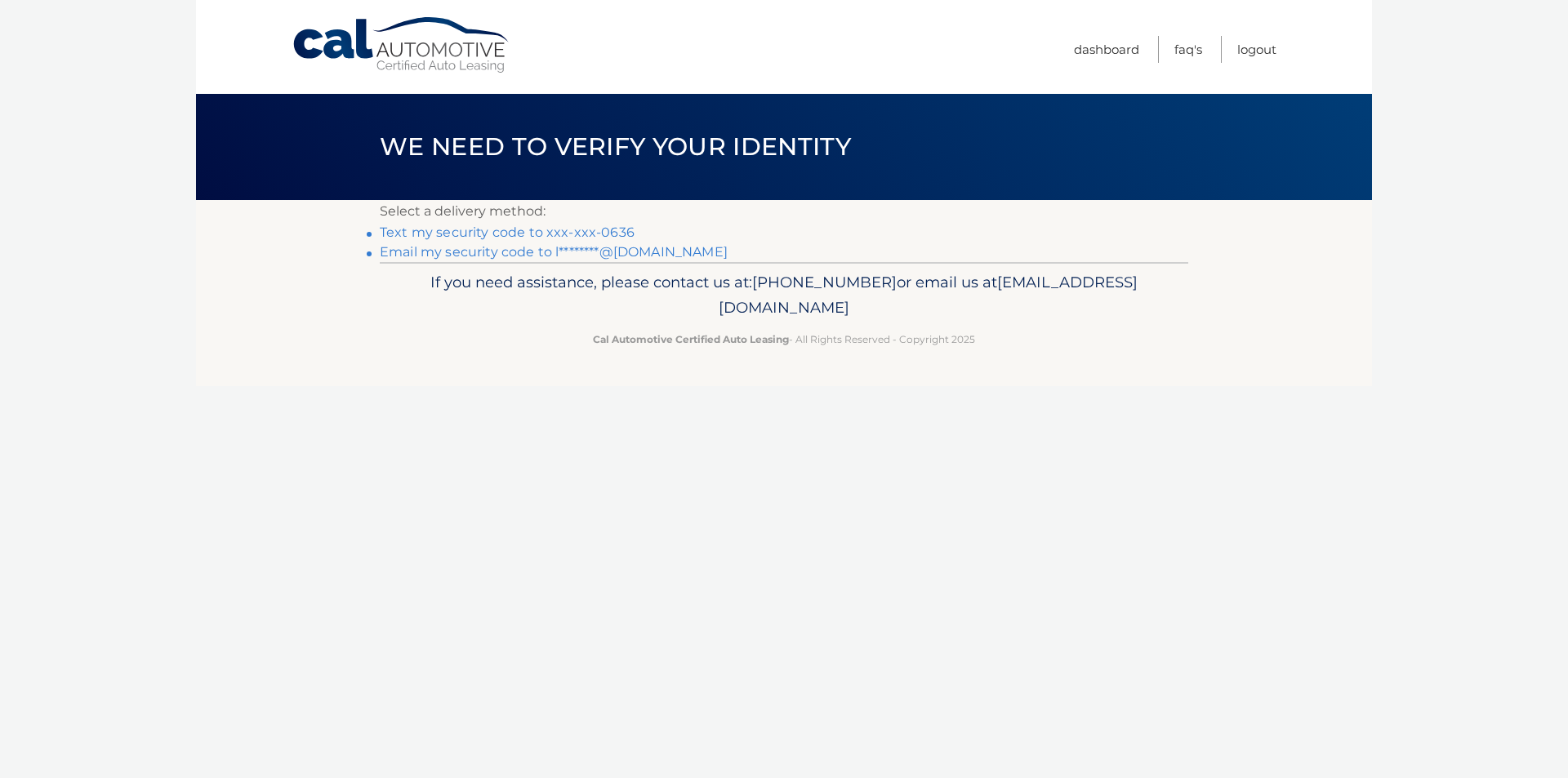
click at [499, 229] on link "Text my security code to xxx-xxx-0636" at bounding box center [507, 232] width 255 height 16
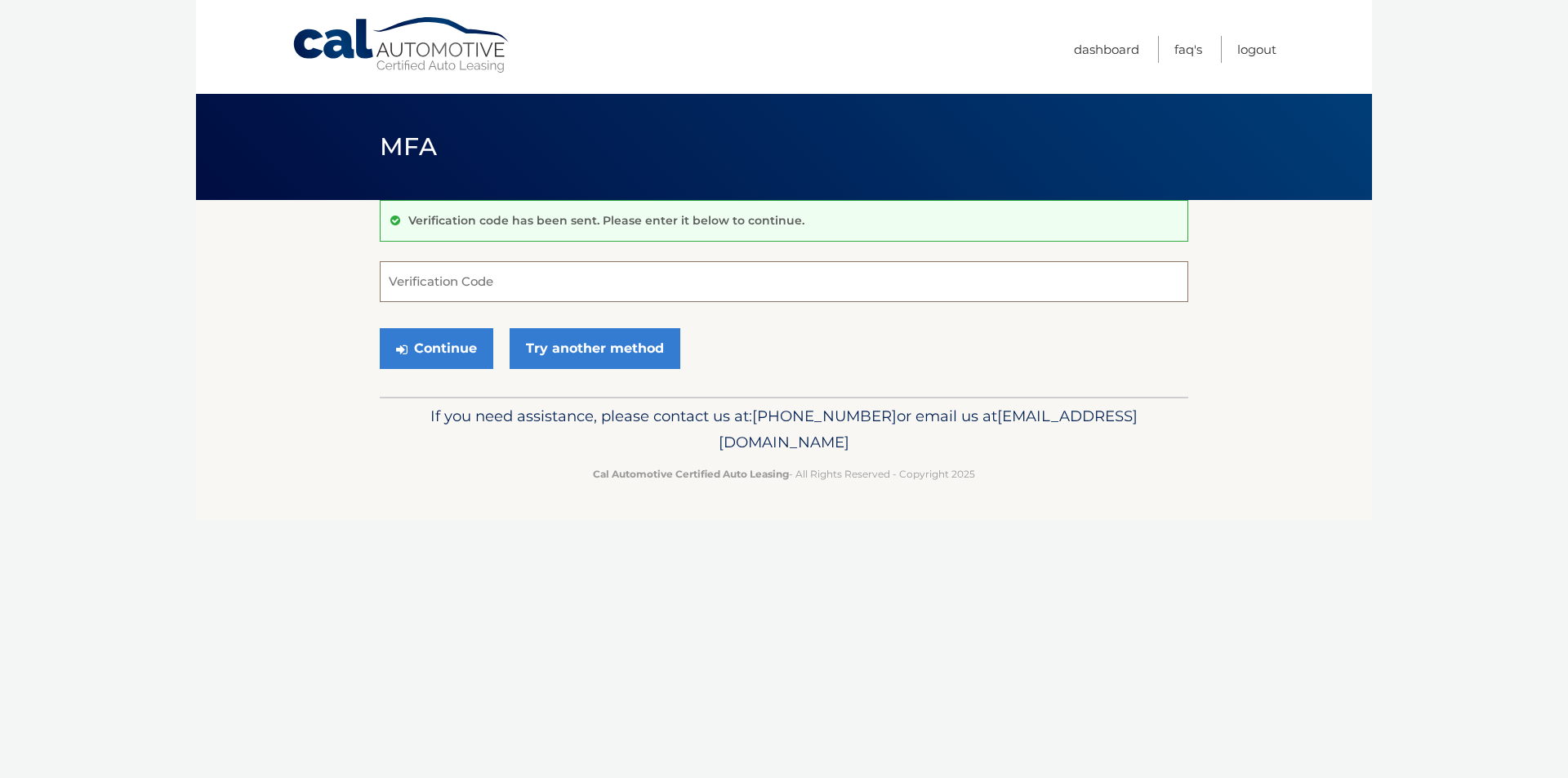
click at [483, 268] on input "Verification Code" at bounding box center [784, 281] width 808 height 40
type input "778439"
click at [380, 328] on button "Continue" at bounding box center [436, 348] width 114 height 40
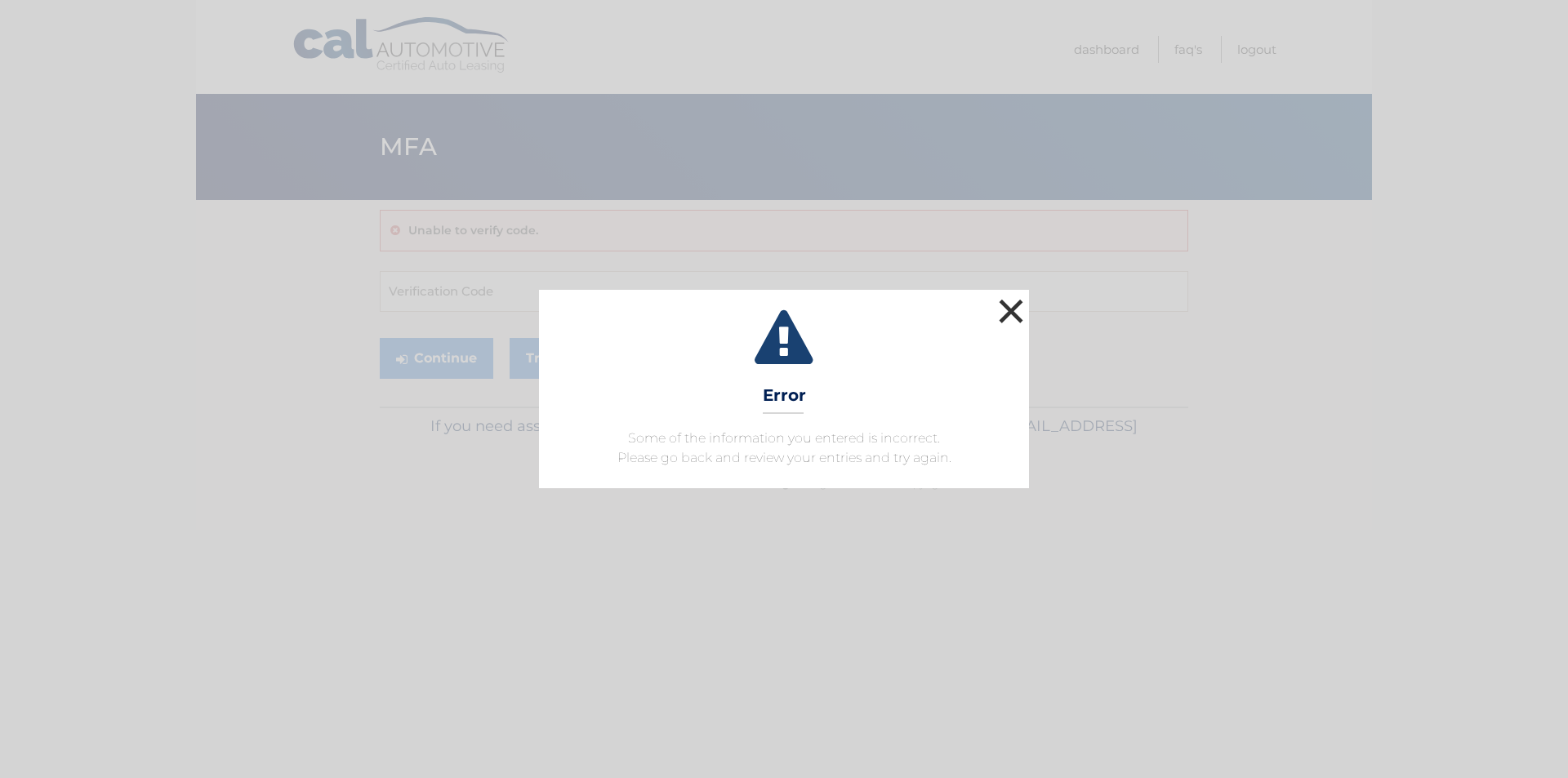
click at [1004, 305] on button "×" at bounding box center [1011, 311] width 33 height 33
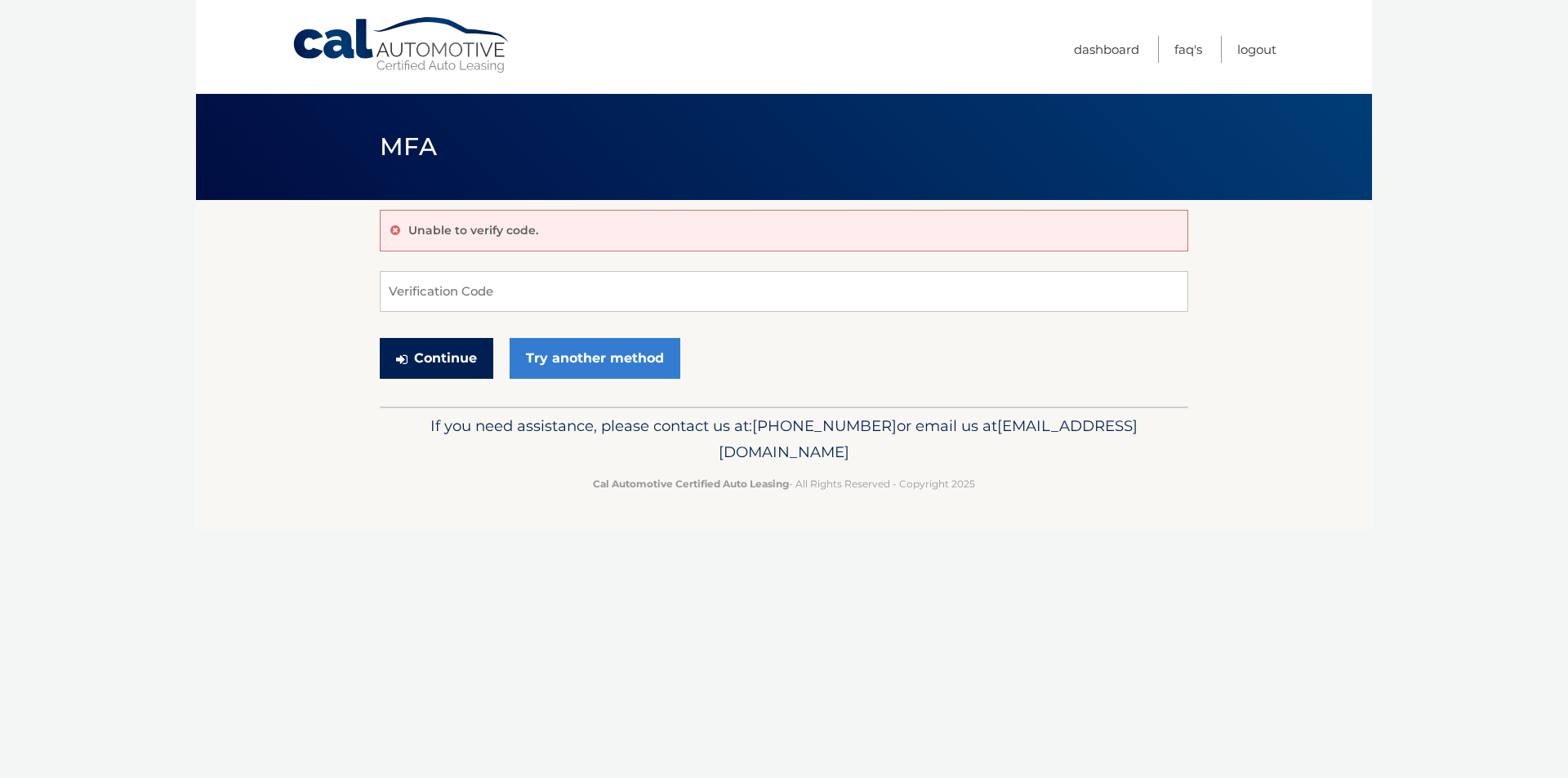
click at [412, 339] on button "Continue" at bounding box center [436, 358] width 114 height 40
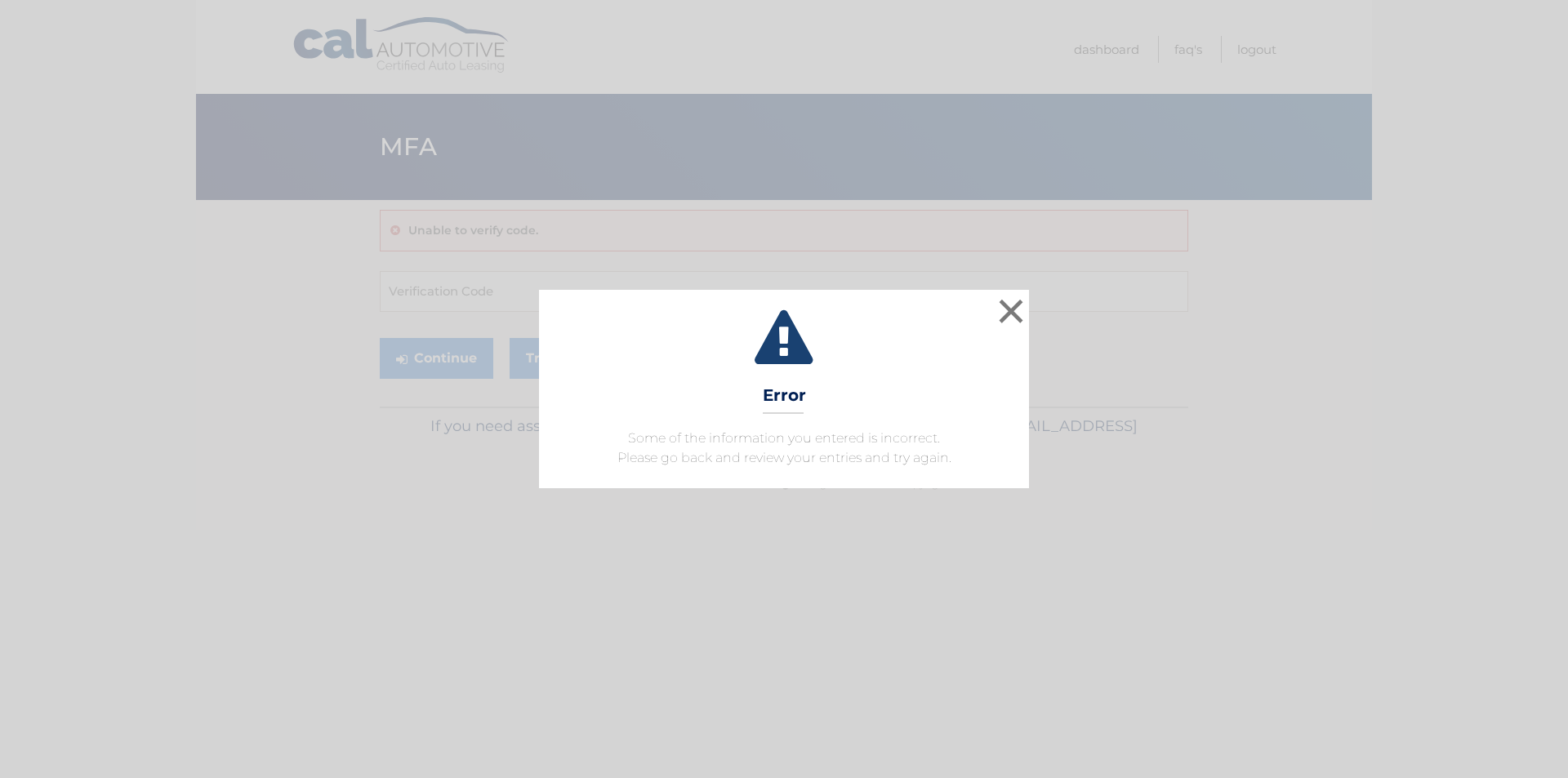
drag, startPoint x: 804, startPoint y: 397, endPoint x: 783, endPoint y: 397, distance: 21.0
click at [803, 397] on h3 "Error" at bounding box center [785, 399] width 43 height 28
click at [769, 419] on div "× Error Some of the information you entered is incorrect. Please go back and re…" at bounding box center [784, 388] width 490 height 197
drag, startPoint x: 808, startPoint y: 402, endPoint x: 864, endPoint y: 384, distance: 58.8
click at [823, 396] on div "× Error Some of the information you entered is incorrect. Please go back and re…" at bounding box center [784, 388] width 490 height 197
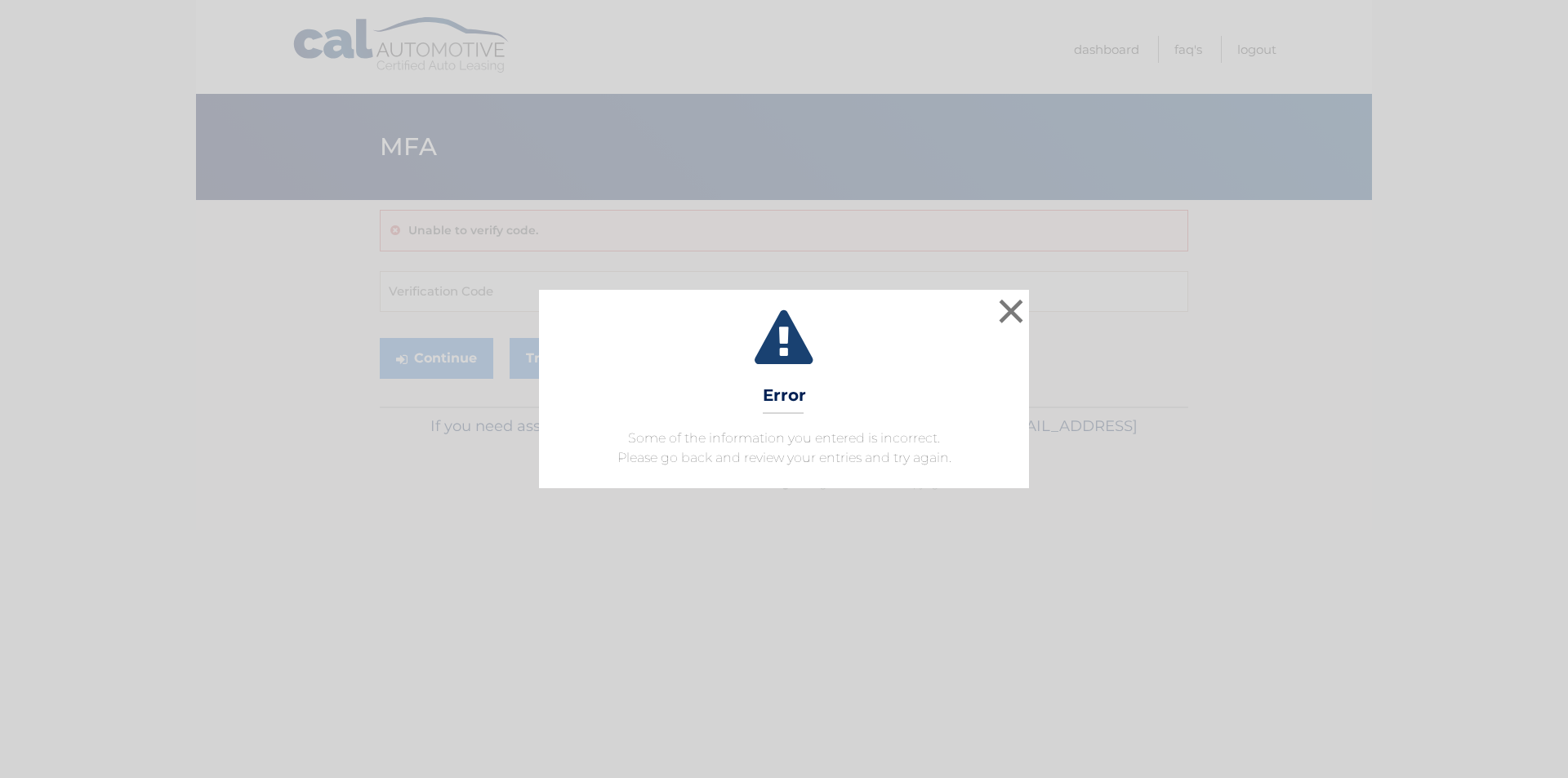
click at [1047, 318] on div "× Error Some of the information you entered is incorrect. Please go back and re…" at bounding box center [784, 388] width 1556 height 197
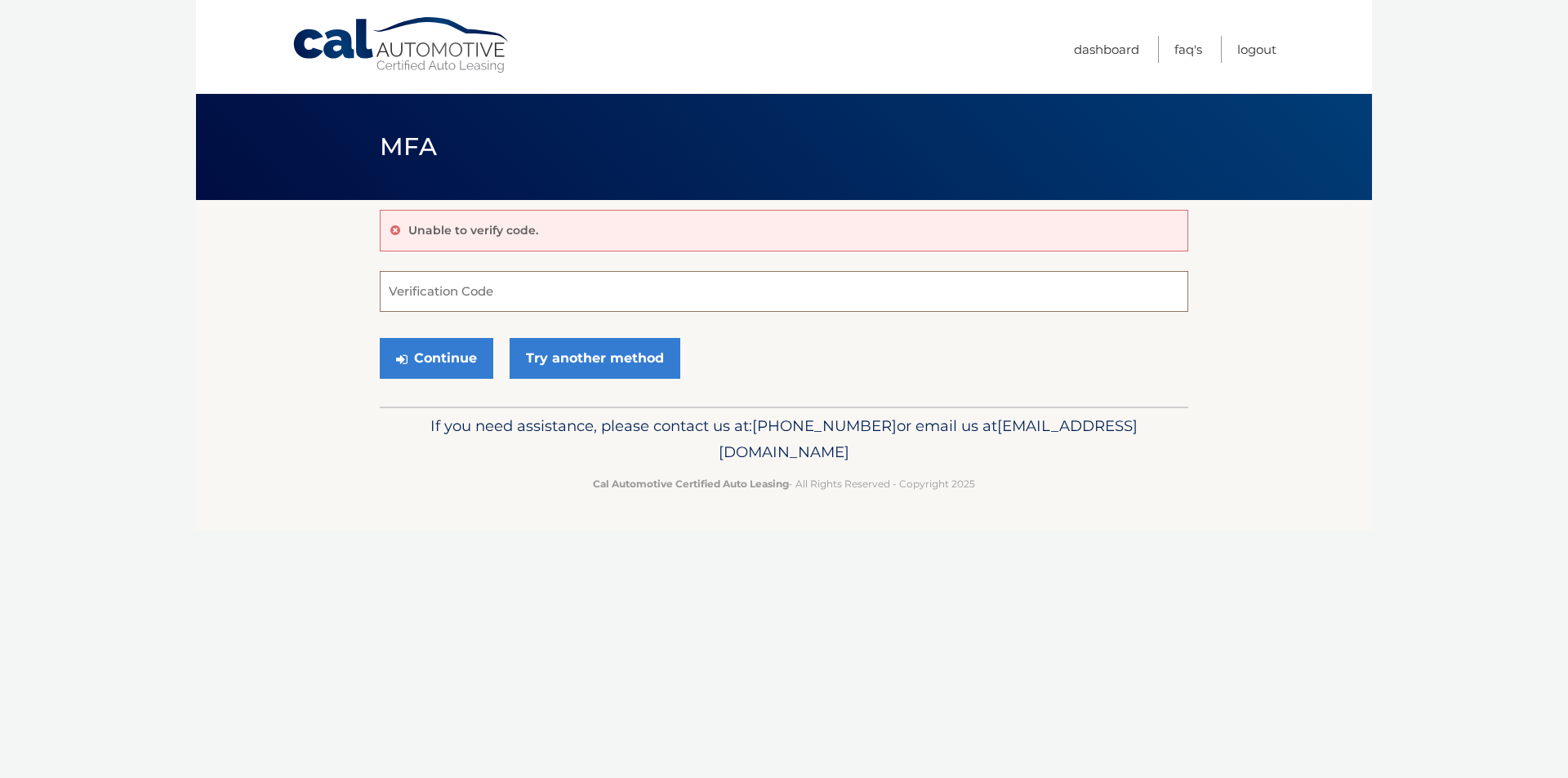
click at [582, 304] on input "Verification Code" at bounding box center [784, 291] width 808 height 40
type input "778439"
click at [418, 358] on button "Continue" at bounding box center [436, 358] width 114 height 40
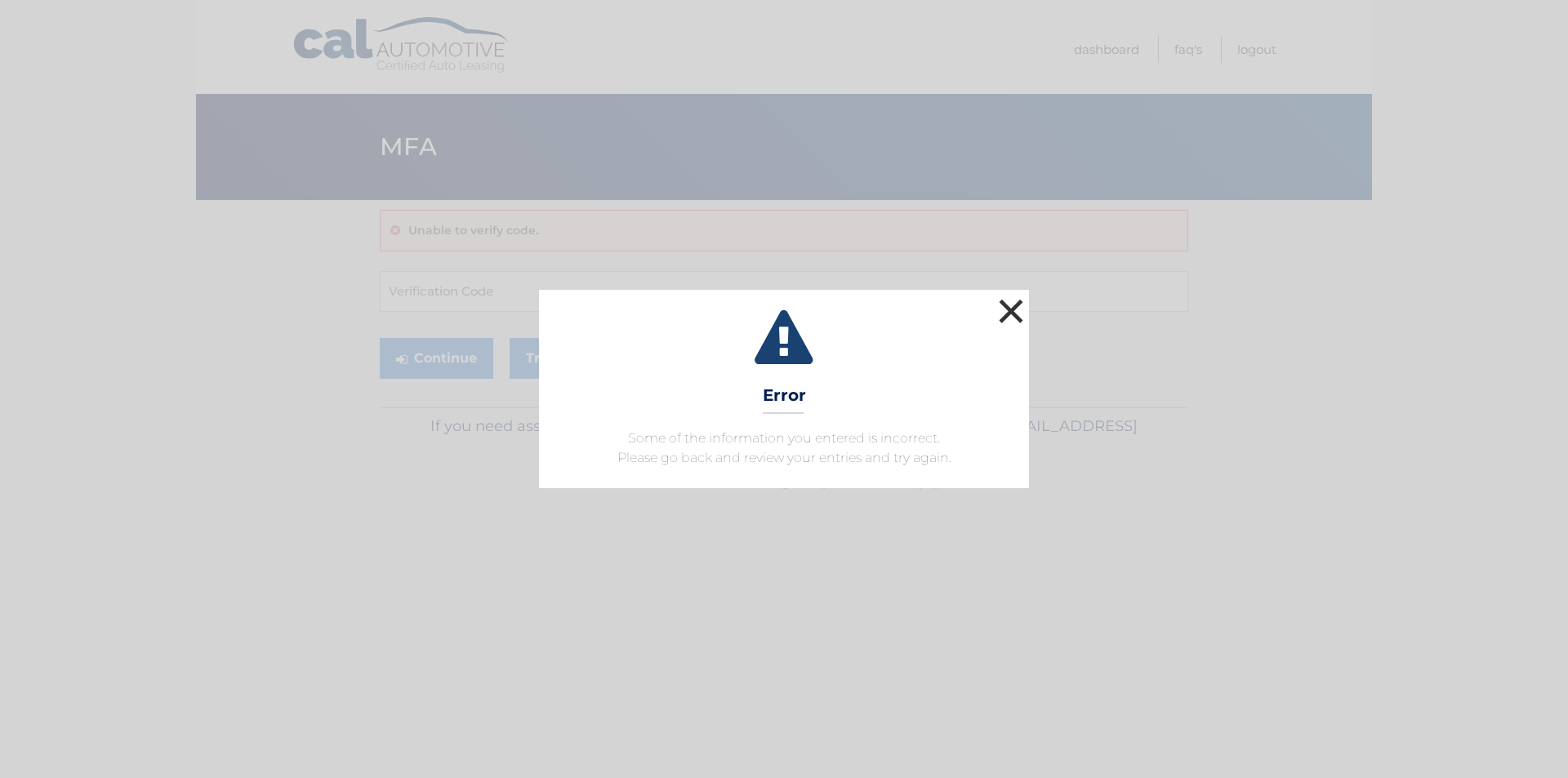
click at [1009, 315] on button "×" at bounding box center [1011, 311] width 33 height 33
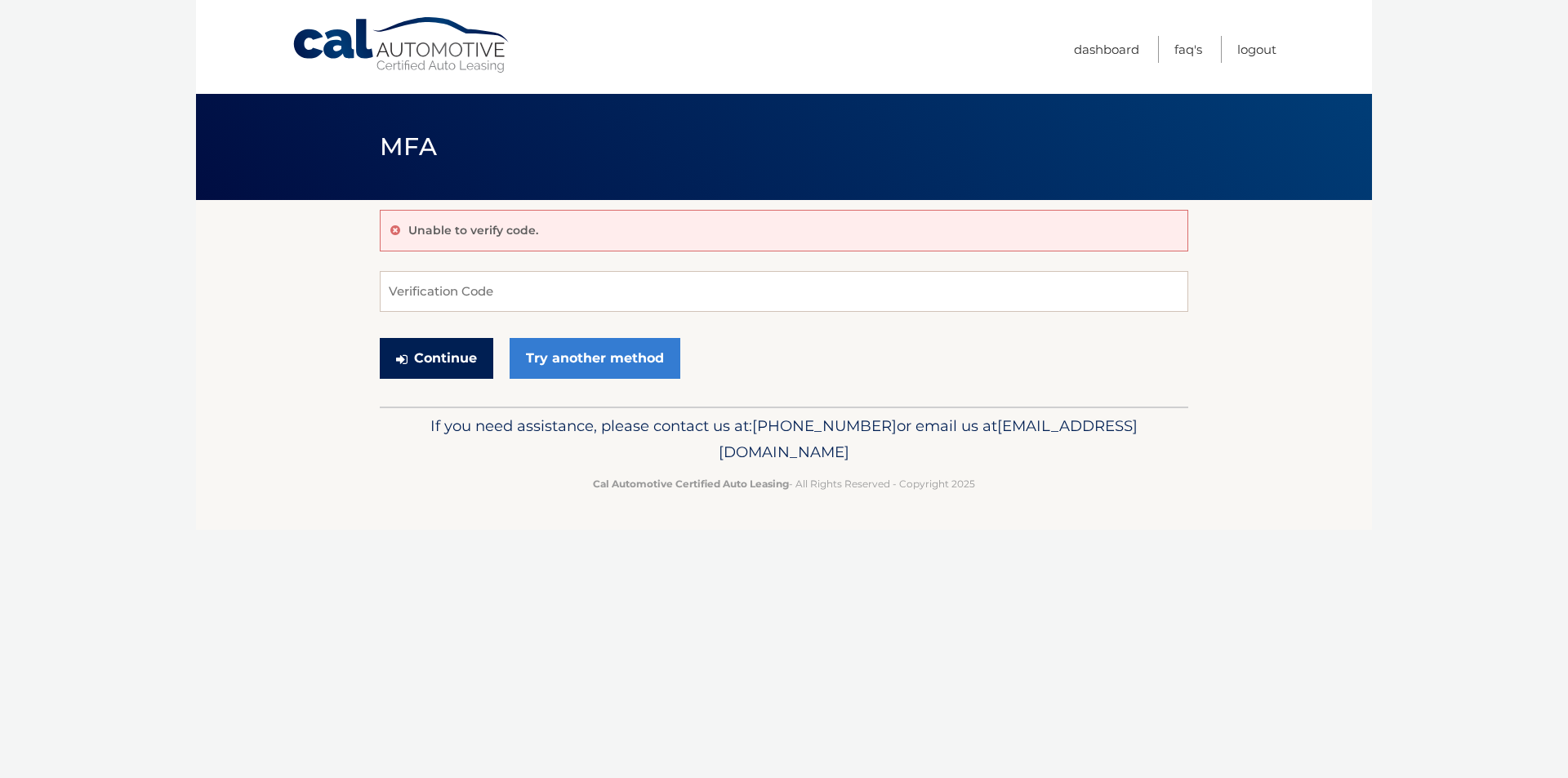
click at [409, 358] on button "Continue" at bounding box center [436, 358] width 114 height 40
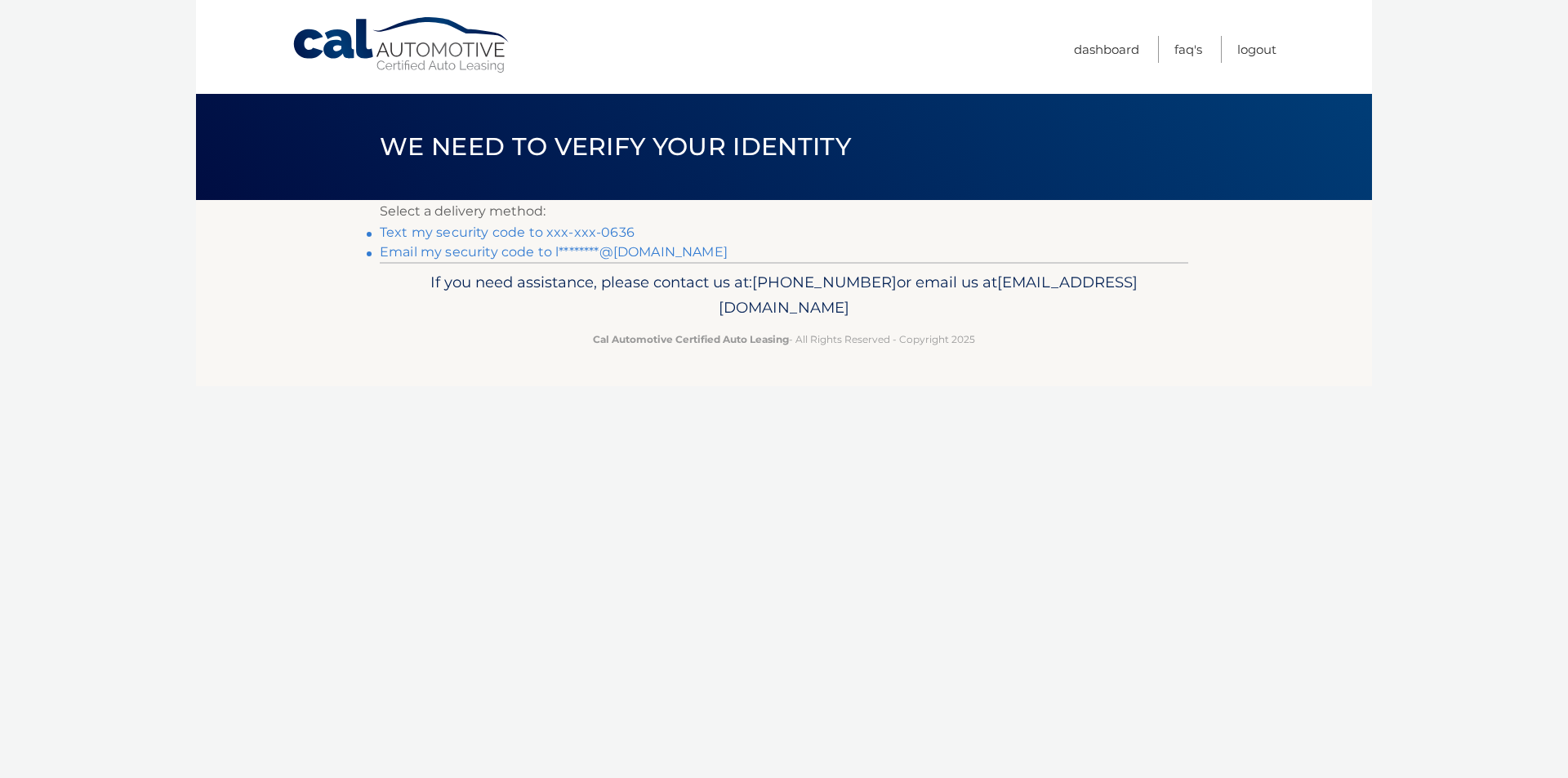
click at [557, 230] on link "Text my security code to xxx-xxx-0636" at bounding box center [507, 232] width 255 height 16
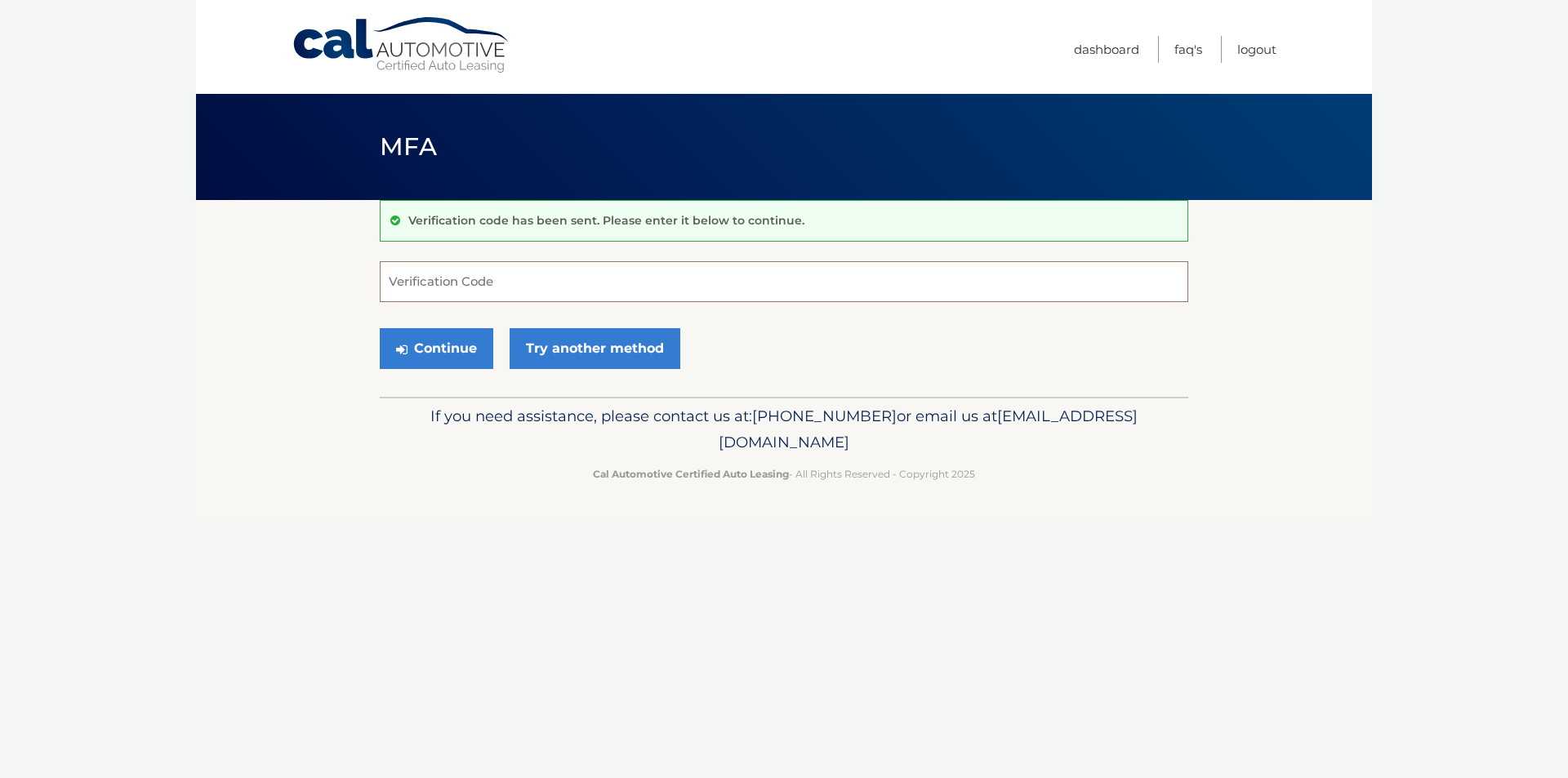
click at [546, 277] on input "Verification Code" at bounding box center [784, 281] width 808 height 40
type input "427609"
click at [451, 355] on button "Continue" at bounding box center [436, 348] width 114 height 40
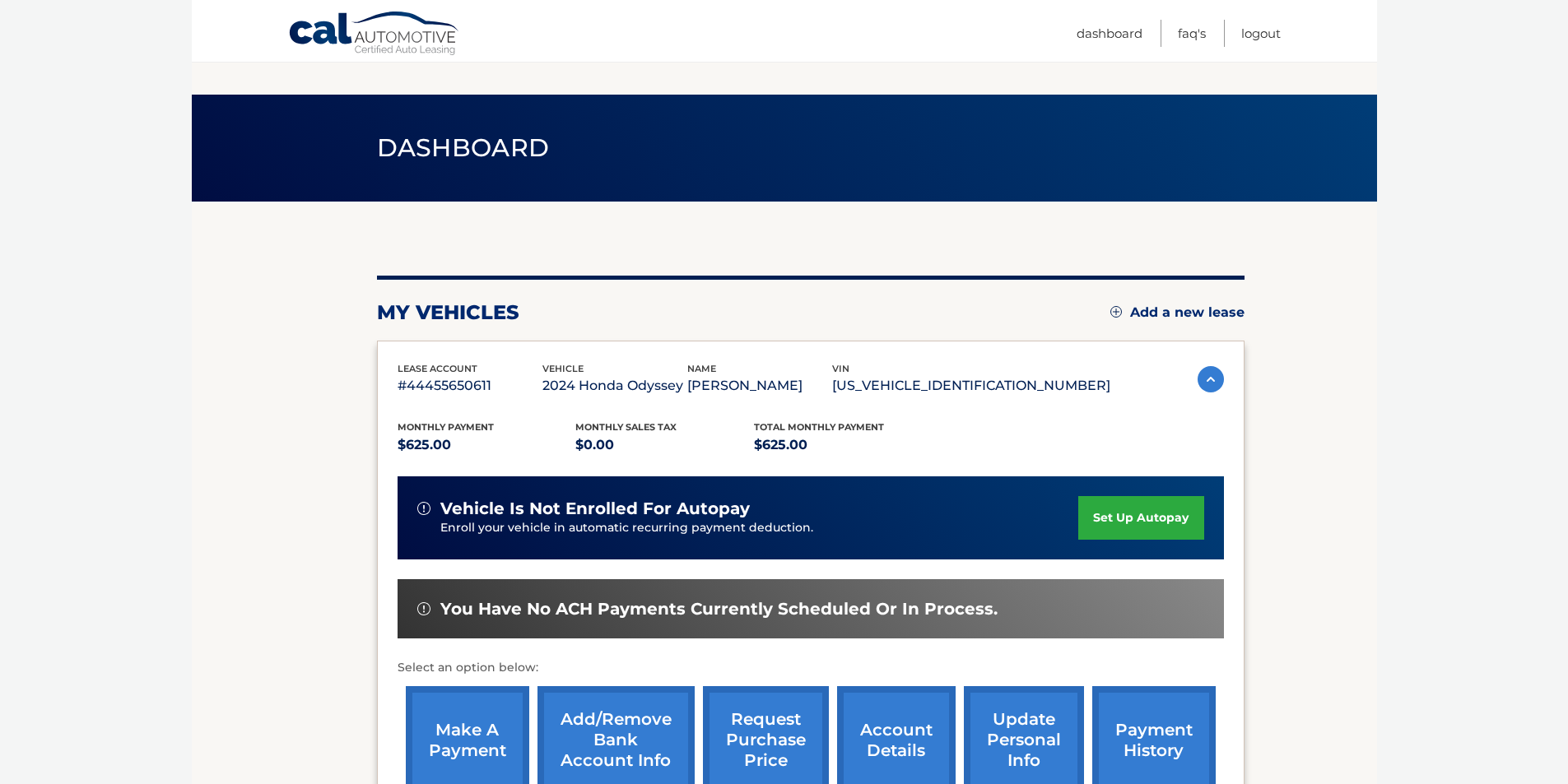
scroll to position [165, 0]
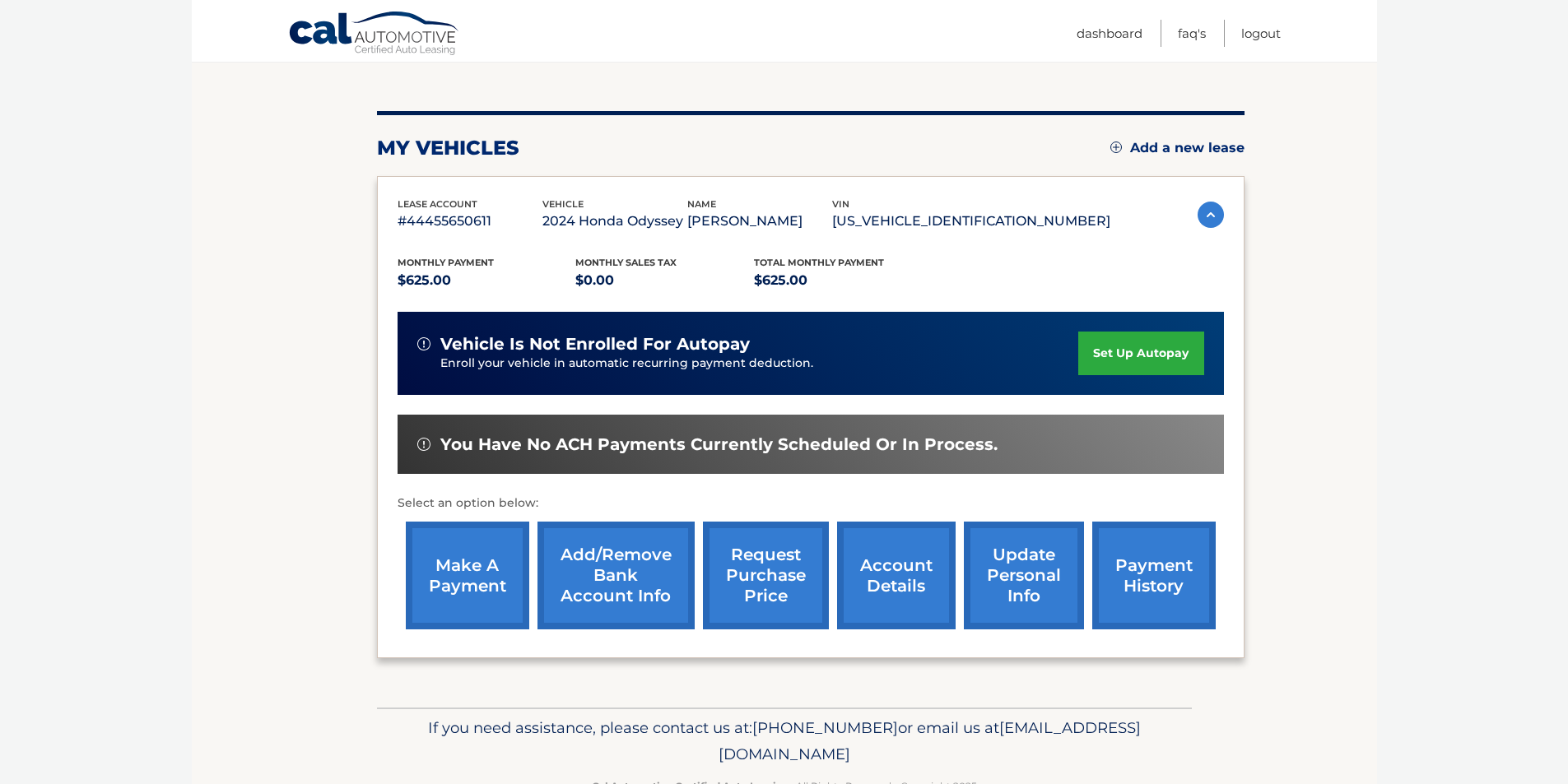
click at [433, 569] on link "make a payment" at bounding box center [467, 576] width 123 height 108
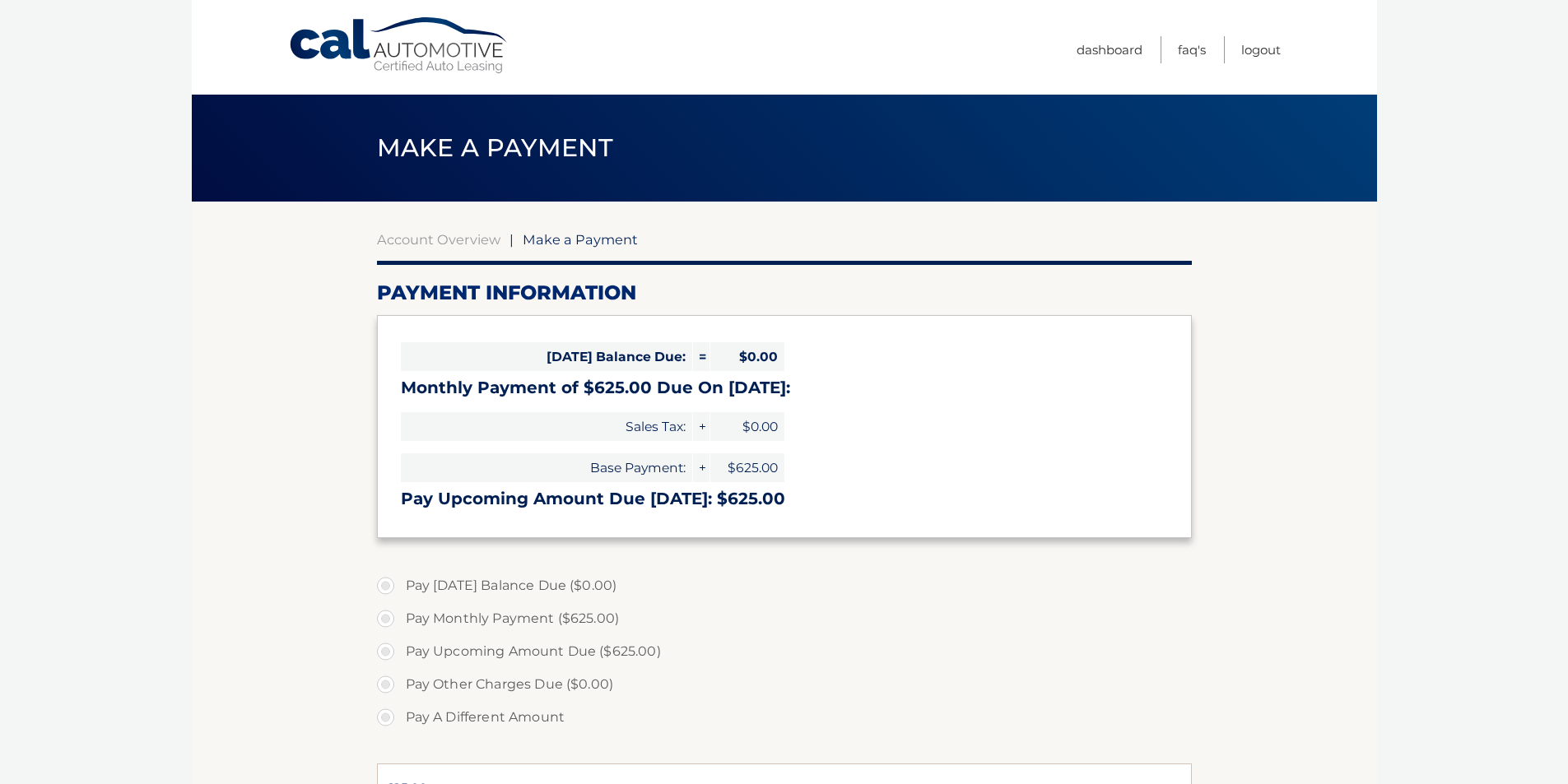
select select "OTNkZTBjYWMtMGYwZi00N2RmLWE2ZGQtMmU0ZTgxOTM1ZGEz"
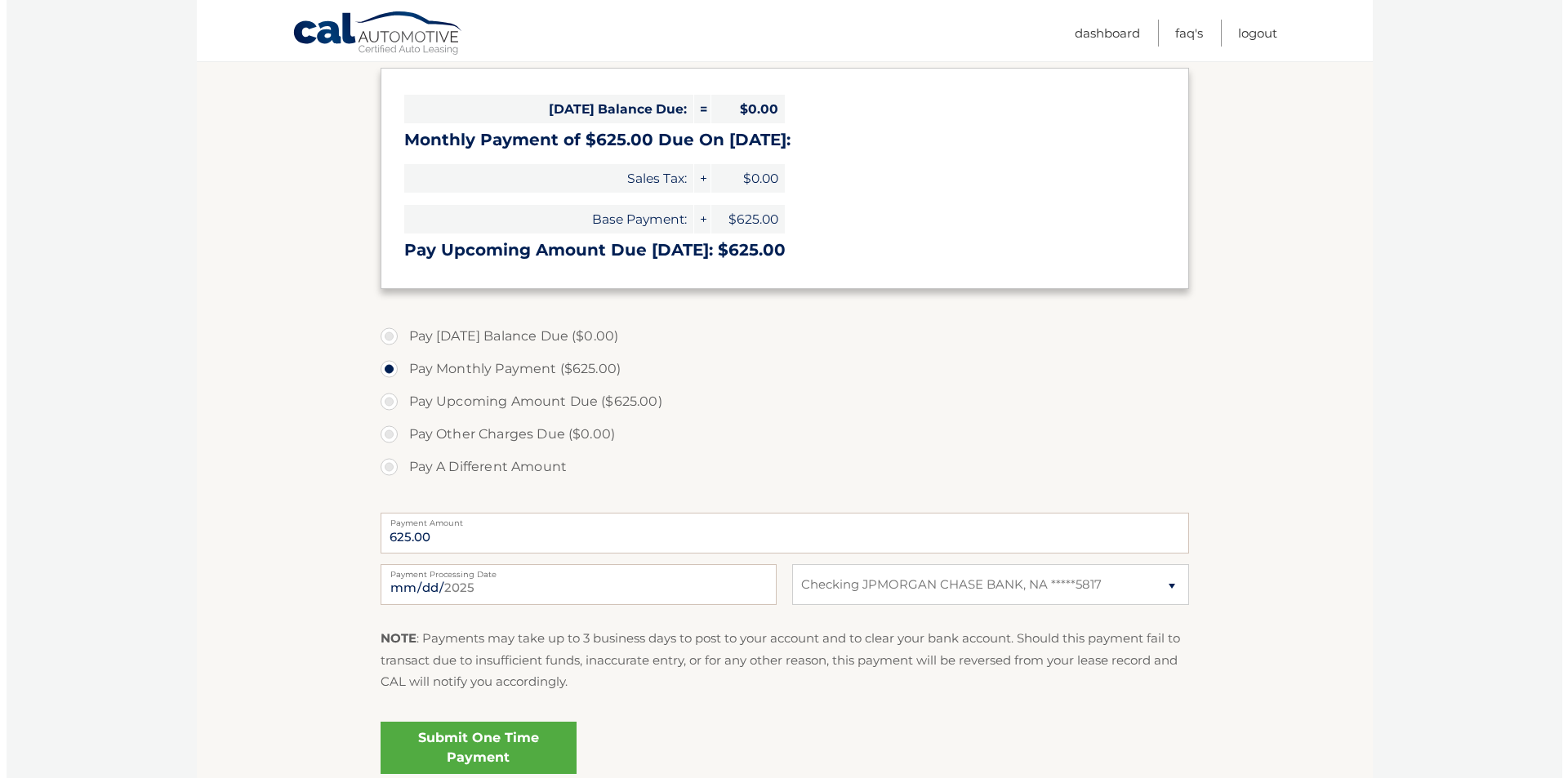
scroll to position [389, 0]
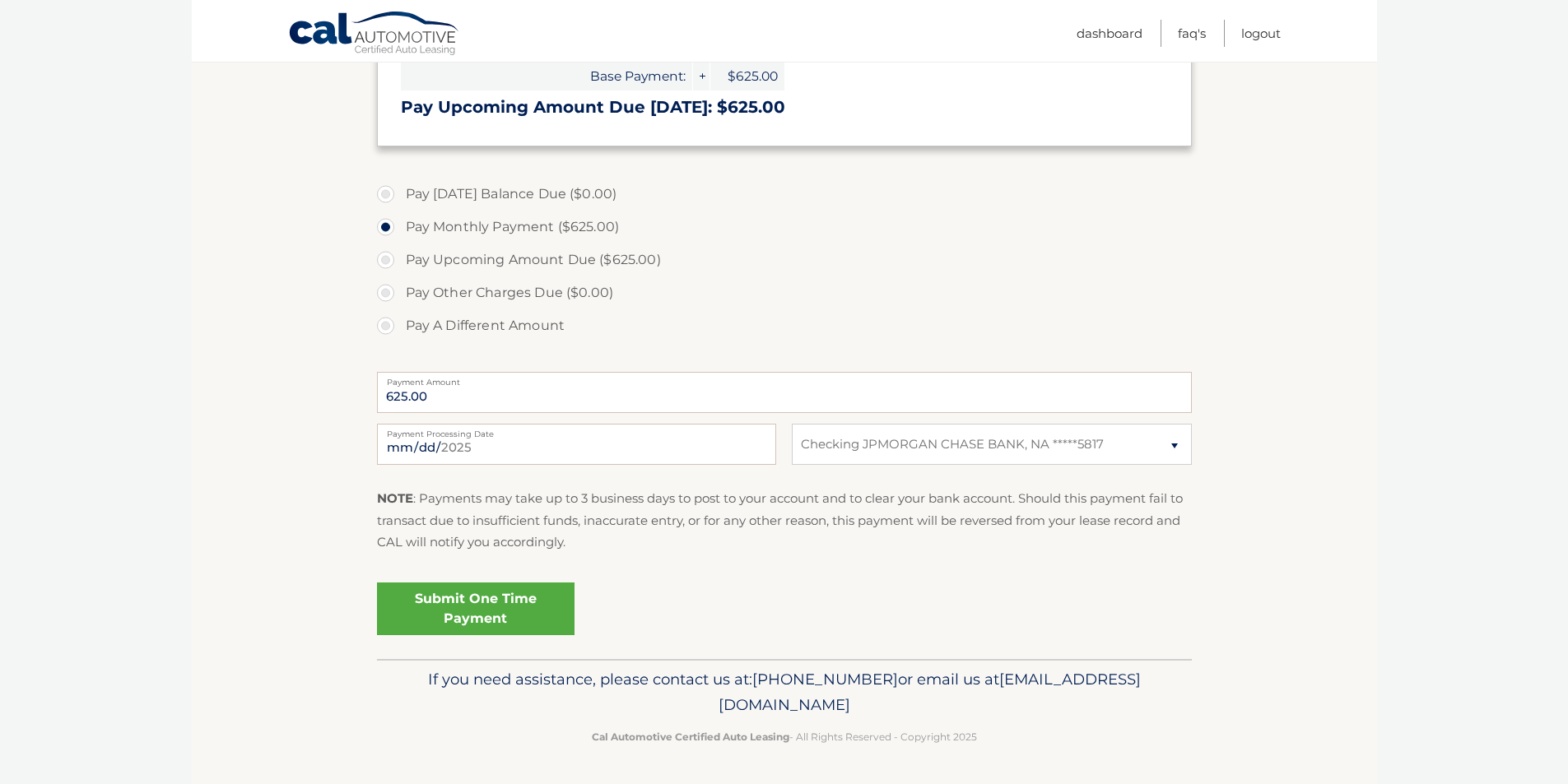
click at [504, 621] on link "Submit One Time Payment" at bounding box center [476, 609] width 198 height 53
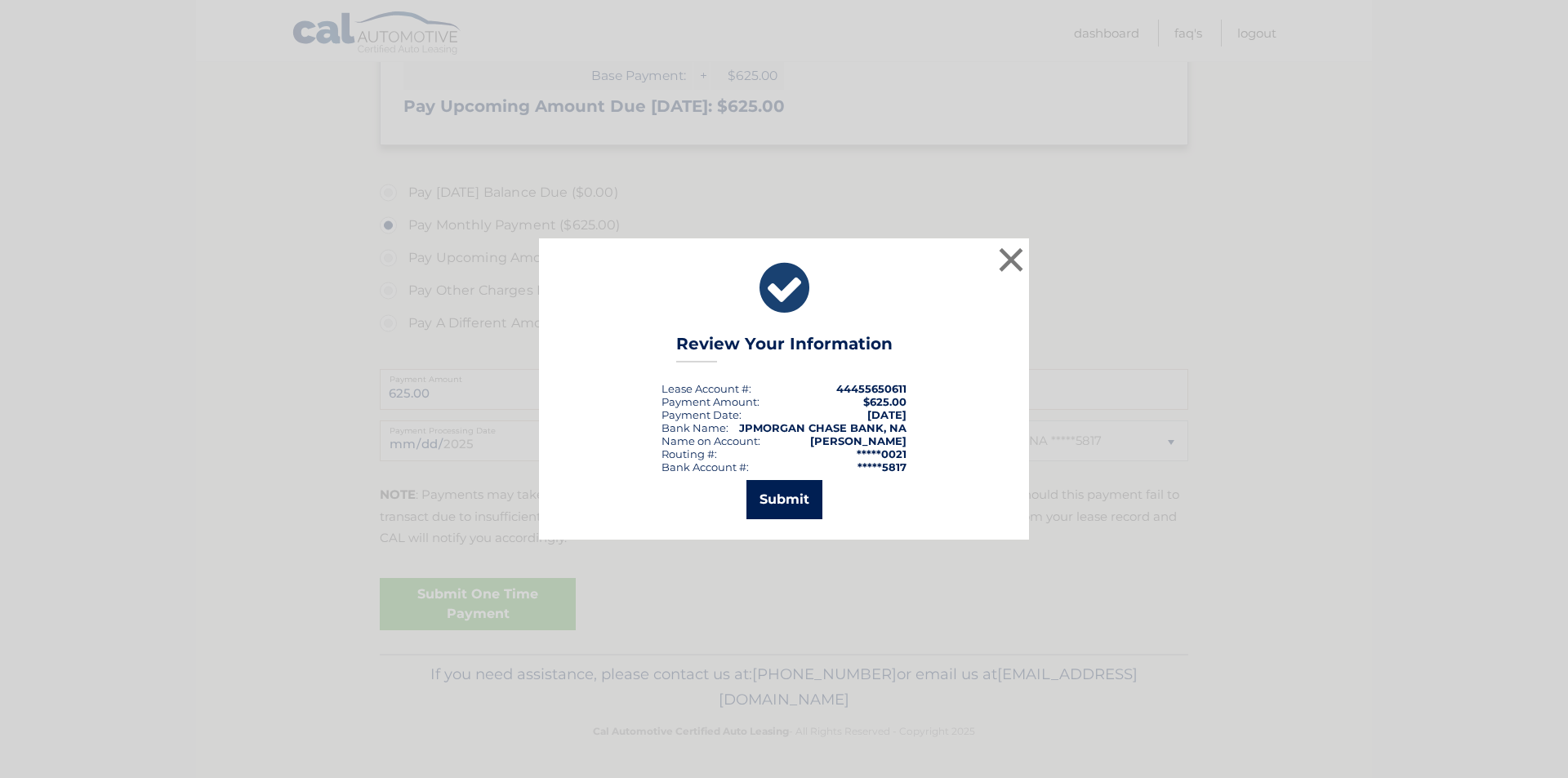
click at [788, 497] on button "Submit" at bounding box center [784, 500] width 76 height 39
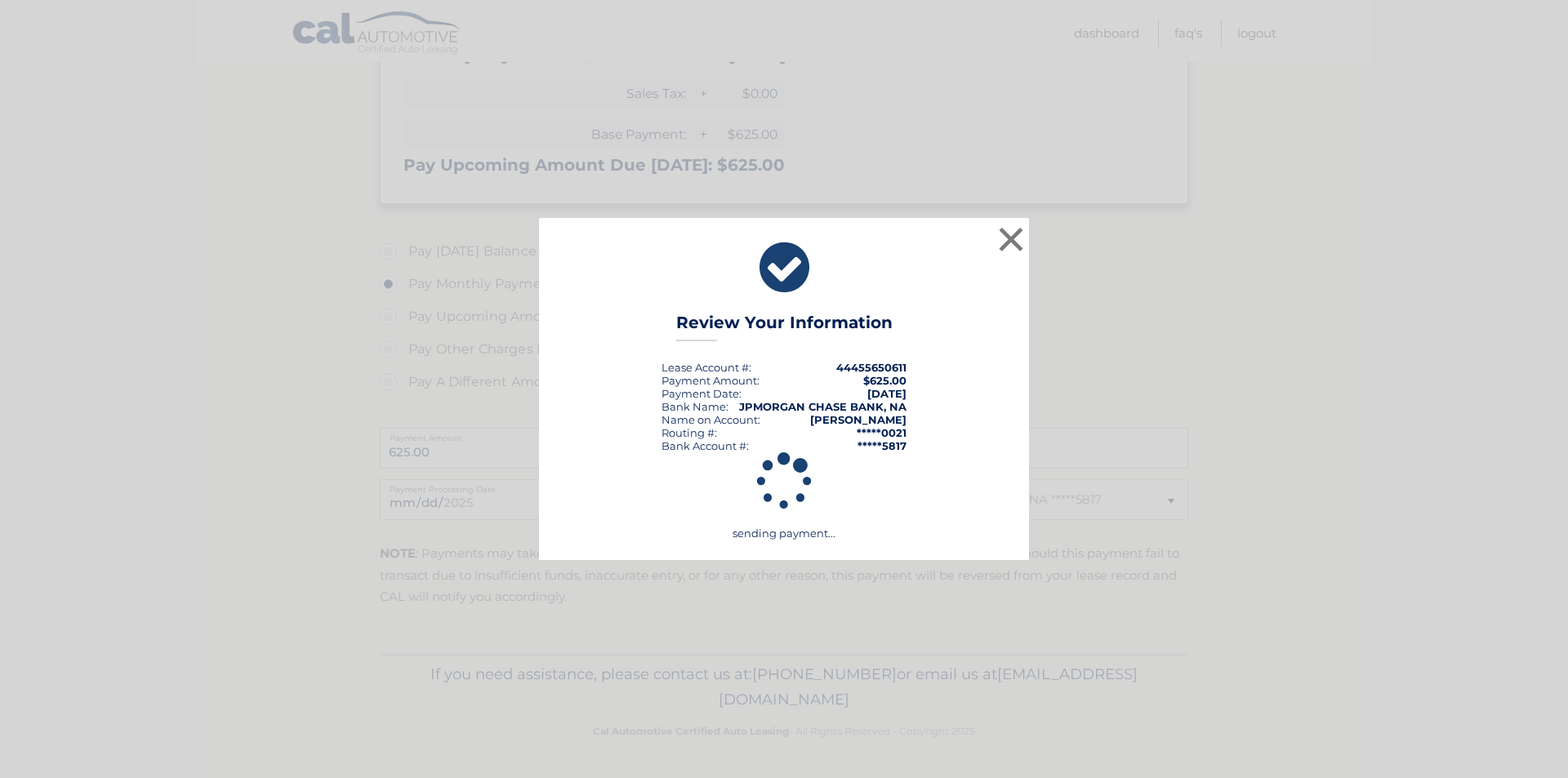
scroll to position [330, 0]
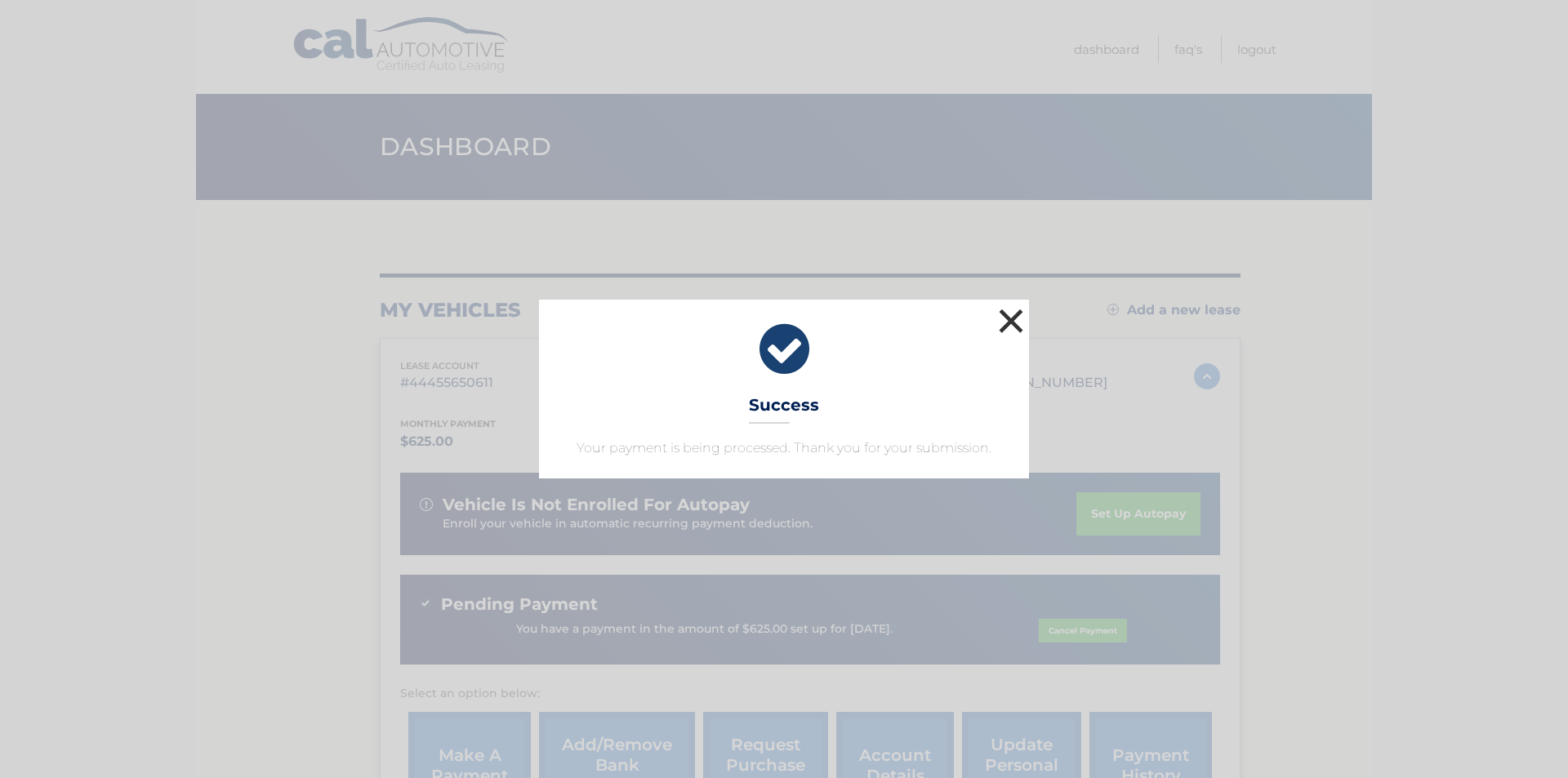
click at [1019, 325] on button "×" at bounding box center [1011, 320] width 33 height 33
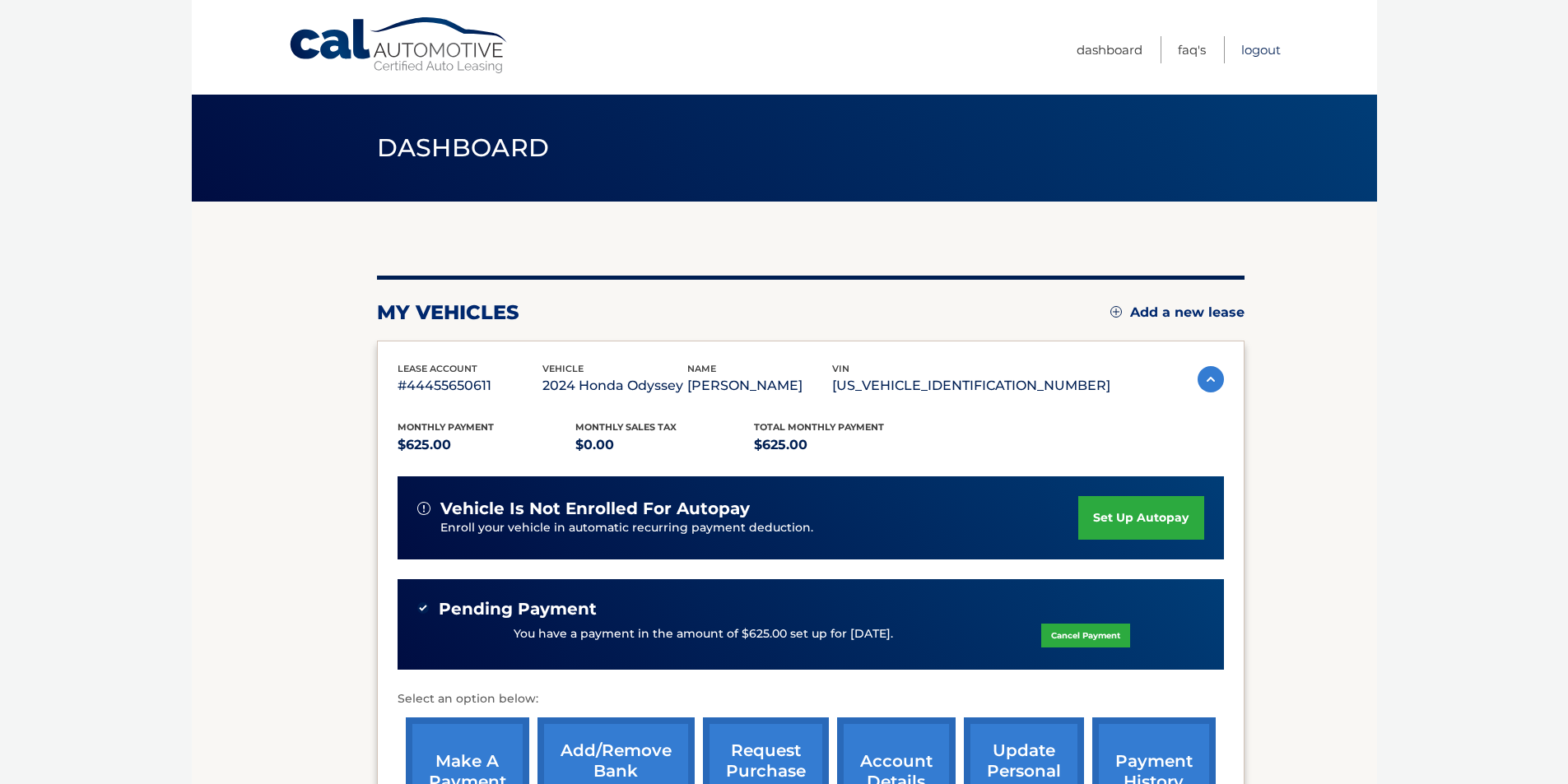
click at [1256, 47] on link "Logout" at bounding box center [1261, 49] width 40 height 27
